Goal: Check status: Check status

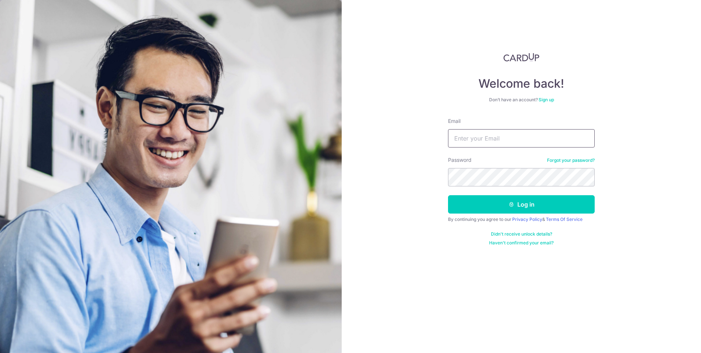
click at [479, 140] on input "Email" at bounding box center [521, 138] width 147 height 18
type input "[PERSON_NAME][EMAIL_ADDRESS][DOMAIN_NAME]"
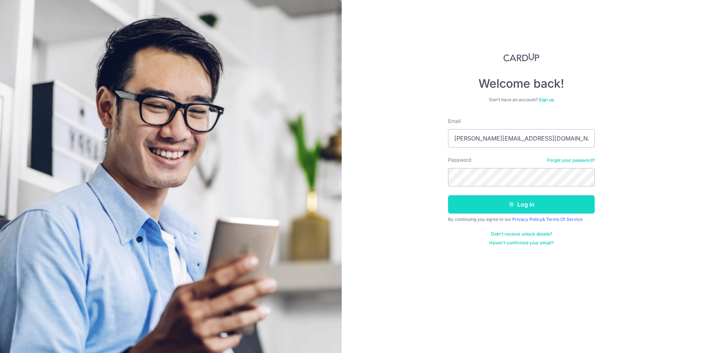
click at [533, 209] on button "Log in" at bounding box center [521, 204] width 147 height 18
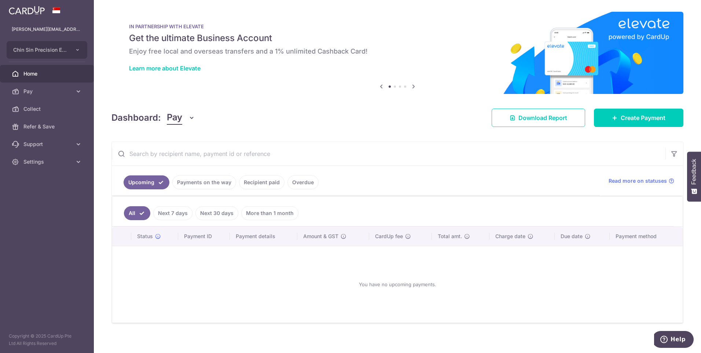
click at [213, 181] on link "Payments on the way" at bounding box center [204, 182] width 64 height 14
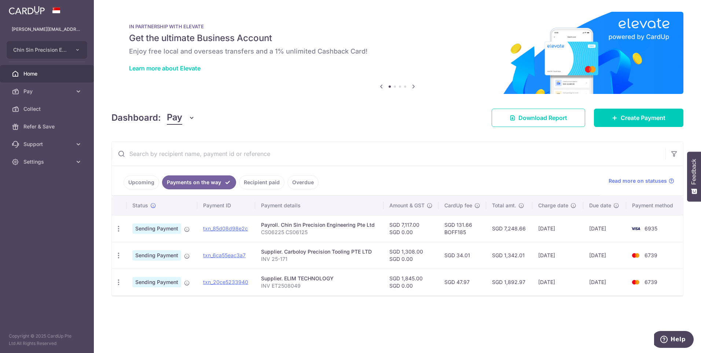
click at [260, 182] on link "Recipient paid" at bounding box center [261, 182] width 45 height 14
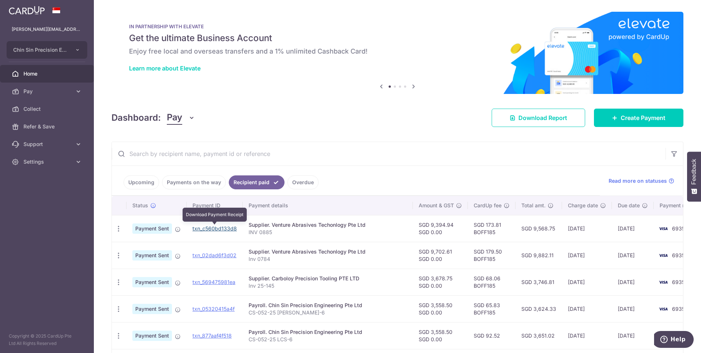
click at [214, 229] on link "txn_c560bd133d8" at bounding box center [214, 228] width 44 height 6
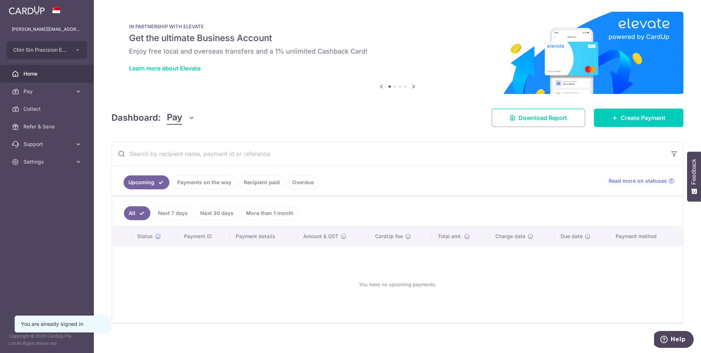
click at [208, 185] on link "Payments on the way" at bounding box center [204, 182] width 64 height 14
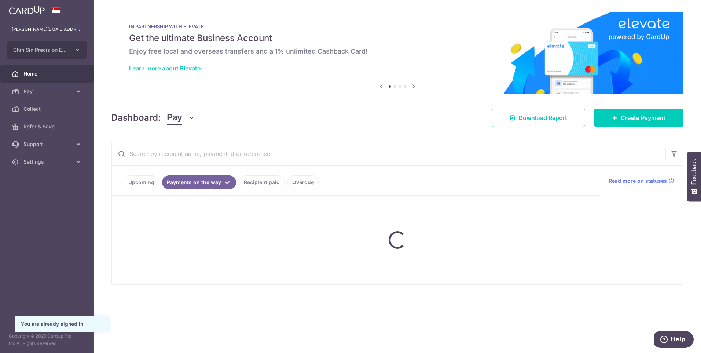
click at [246, 183] on link "Recipient paid" at bounding box center [261, 182] width 45 height 14
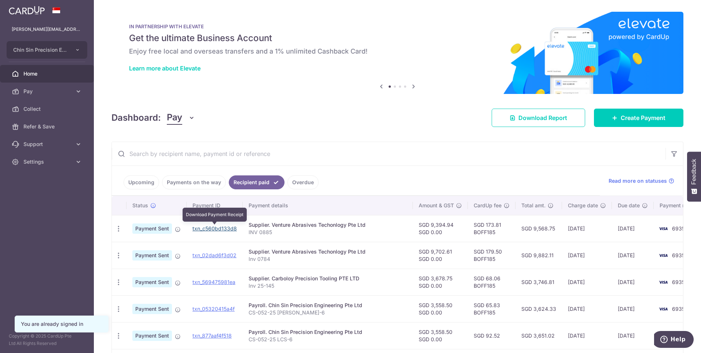
click at [205, 230] on link "txn_c560bd133d8" at bounding box center [214, 228] width 44 height 6
